Goal: Check status: Check status

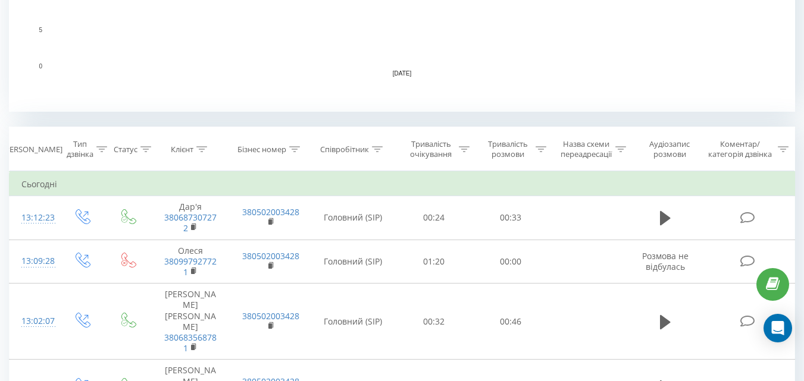
scroll to position [416, 0]
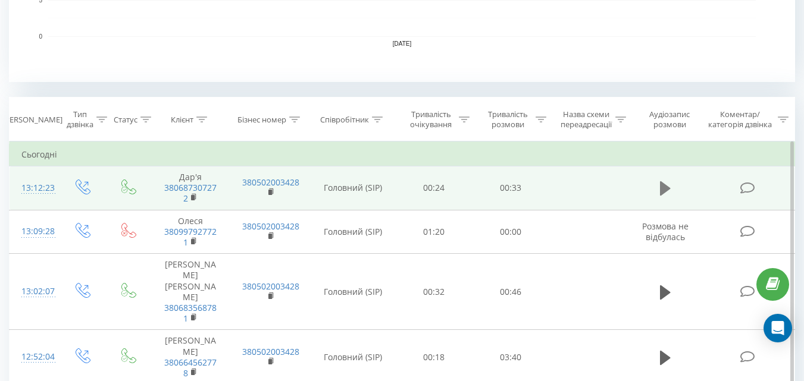
click at [668, 187] on icon at bounding box center [665, 188] width 11 height 14
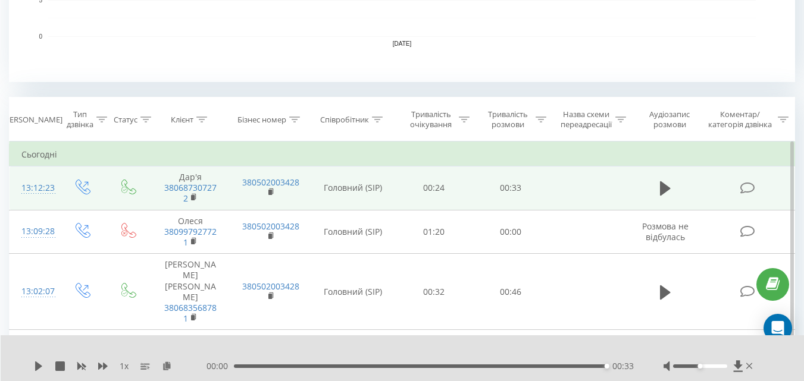
click at [490, 366] on div "00:33" at bounding box center [420, 367] width 372 height 4
click at [43, 368] on icon at bounding box center [39, 367] width 10 height 10
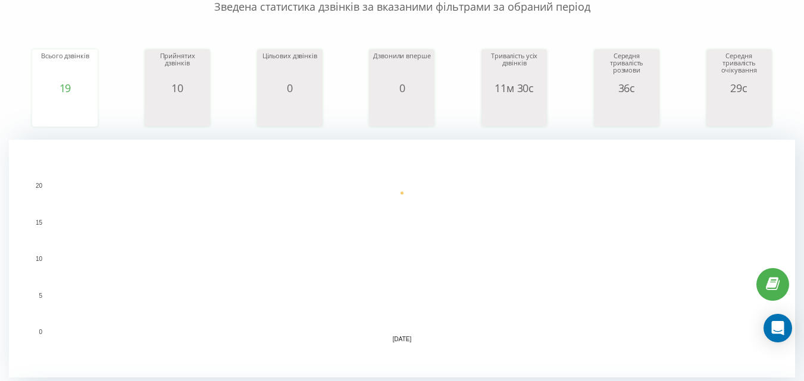
scroll to position [119, 0]
